Goal: Task Accomplishment & Management: Manage account settings

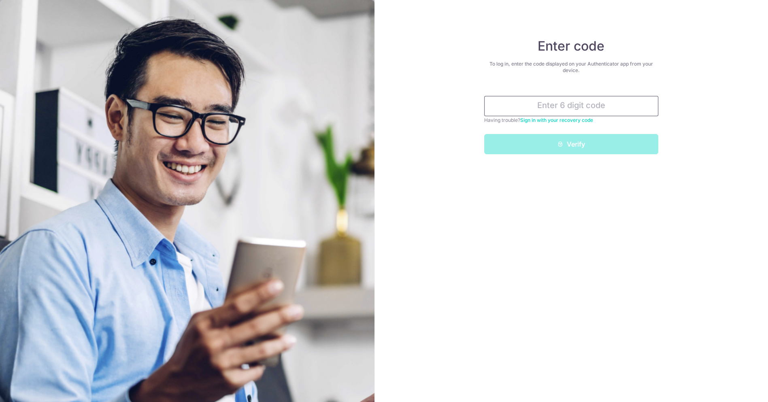
click at [571, 107] on input "text" at bounding box center [571, 106] width 174 height 20
type input "3"
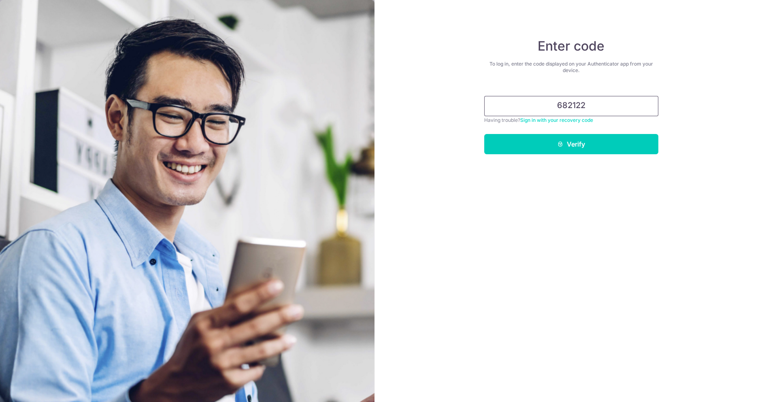
type input "682122"
click at [484, 134] on button "Verify" at bounding box center [571, 144] width 174 height 20
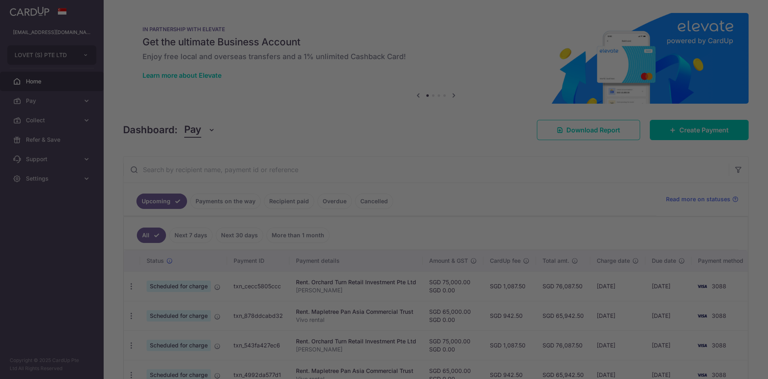
click at [541, 264] on div at bounding box center [387, 191] width 775 height 382
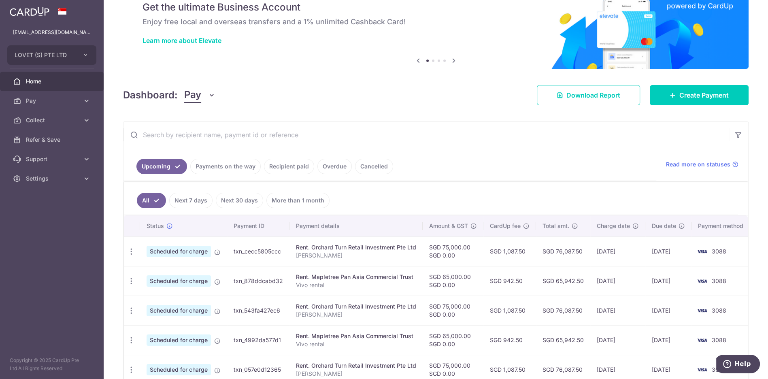
scroll to position [90, 0]
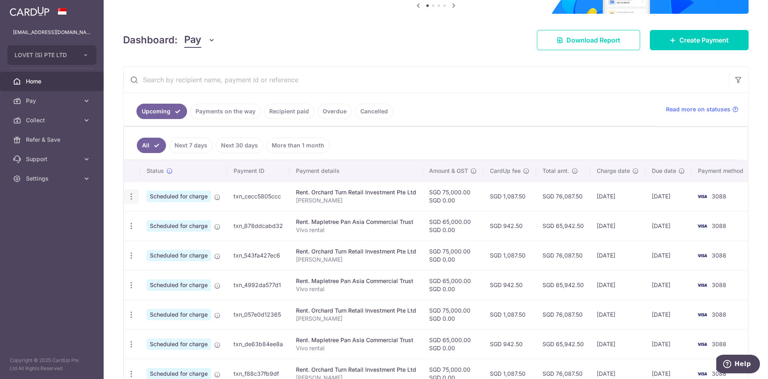
click at [134, 197] on icon "button" at bounding box center [131, 196] width 8 height 8
click at [155, 217] on span "Update payment" at bounding box center [174, 219] width 55 height 10
radio input "true"
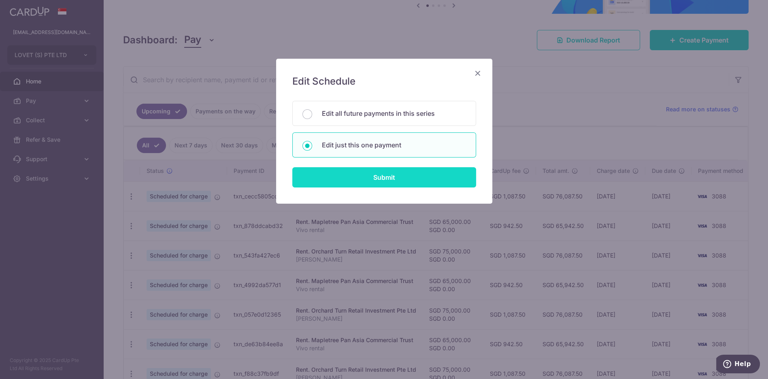
click at [344, 172] on input "Submit" at bounding box center [384, 177] width 184 height 20
radio input "true"
type input "75,000.00"
type input "0.00"
type input "20/10/2025"
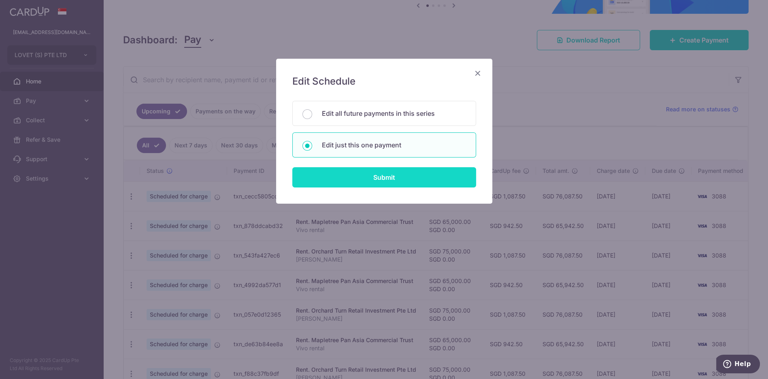
type input "ION Rental"
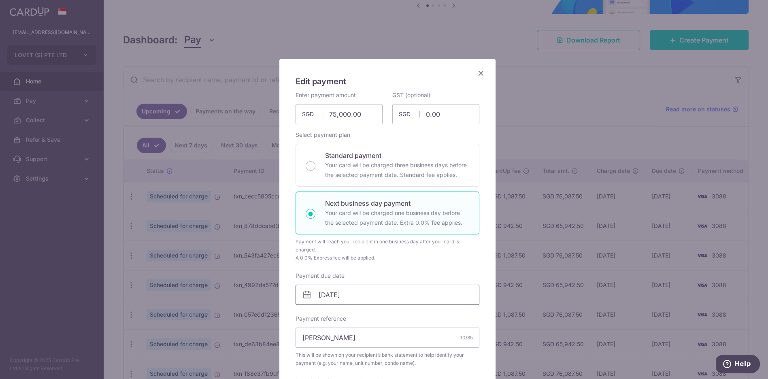
click at [321, 298] on input "20/10/2025" at bounding box center [387, 294] width 184 height 20
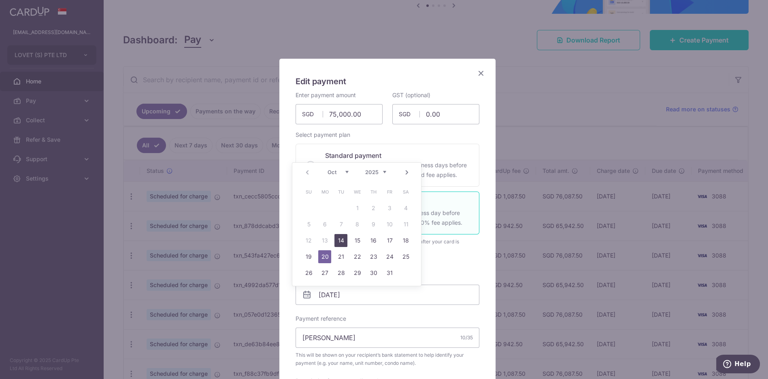
click at [336, 238] on link "14" at bounding box center [340, 240] width 13 height 13
type input "14/10/2025"
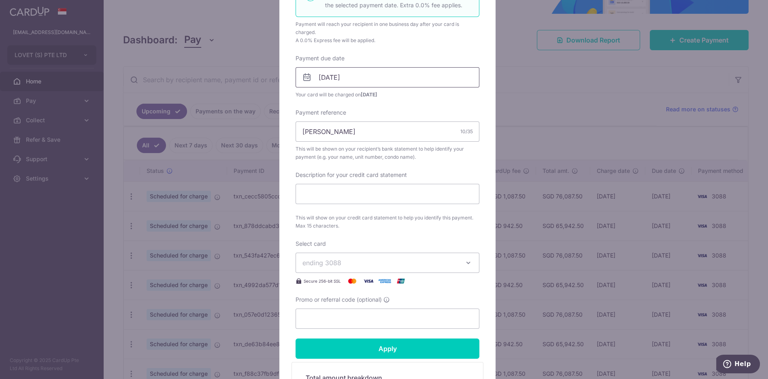
scroll to position [269, 0]
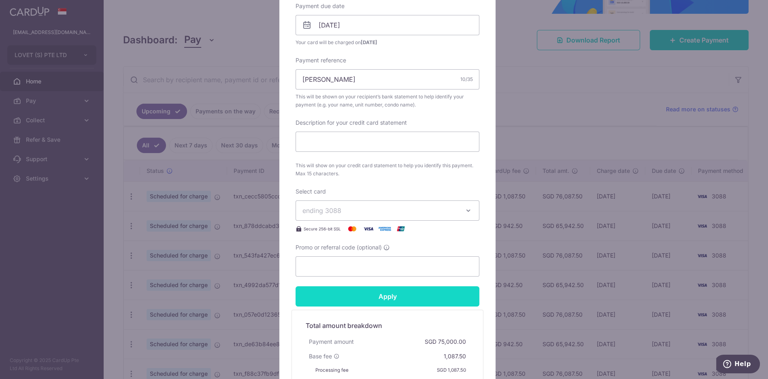
click at [375, 292] on input "Apply" at bounding box center [387, 296] width 184 height 20
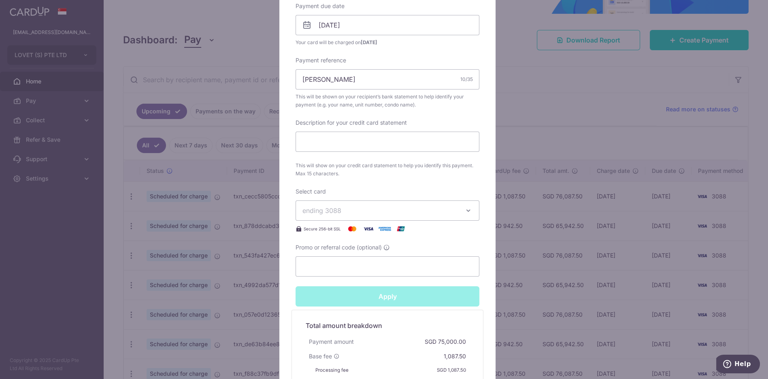
type input "Successfully Applied"
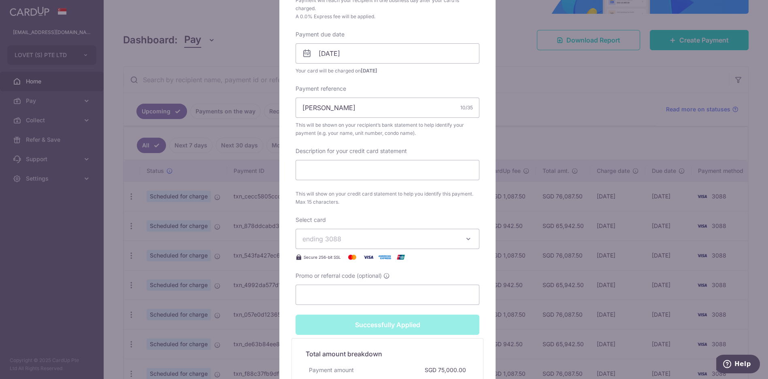
scroll to position [298, 0]
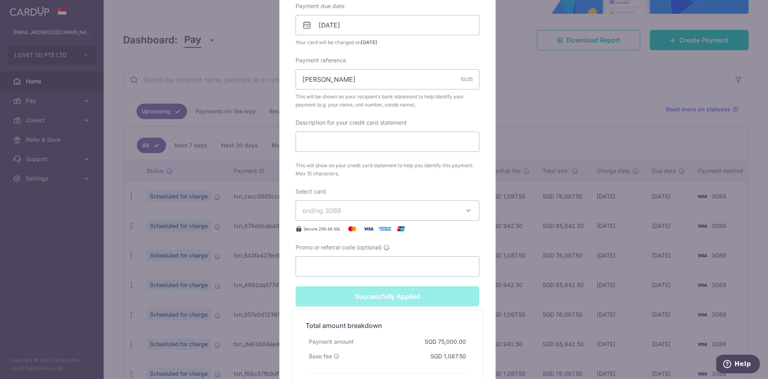
click at [554, 303] on div "Edit payment By clicking apply, you will make changes to all payments to Orchar…" at bounding box center [384, 189] width 768 height 379
